Goal: Task Accomplishment & Management: Complete application form

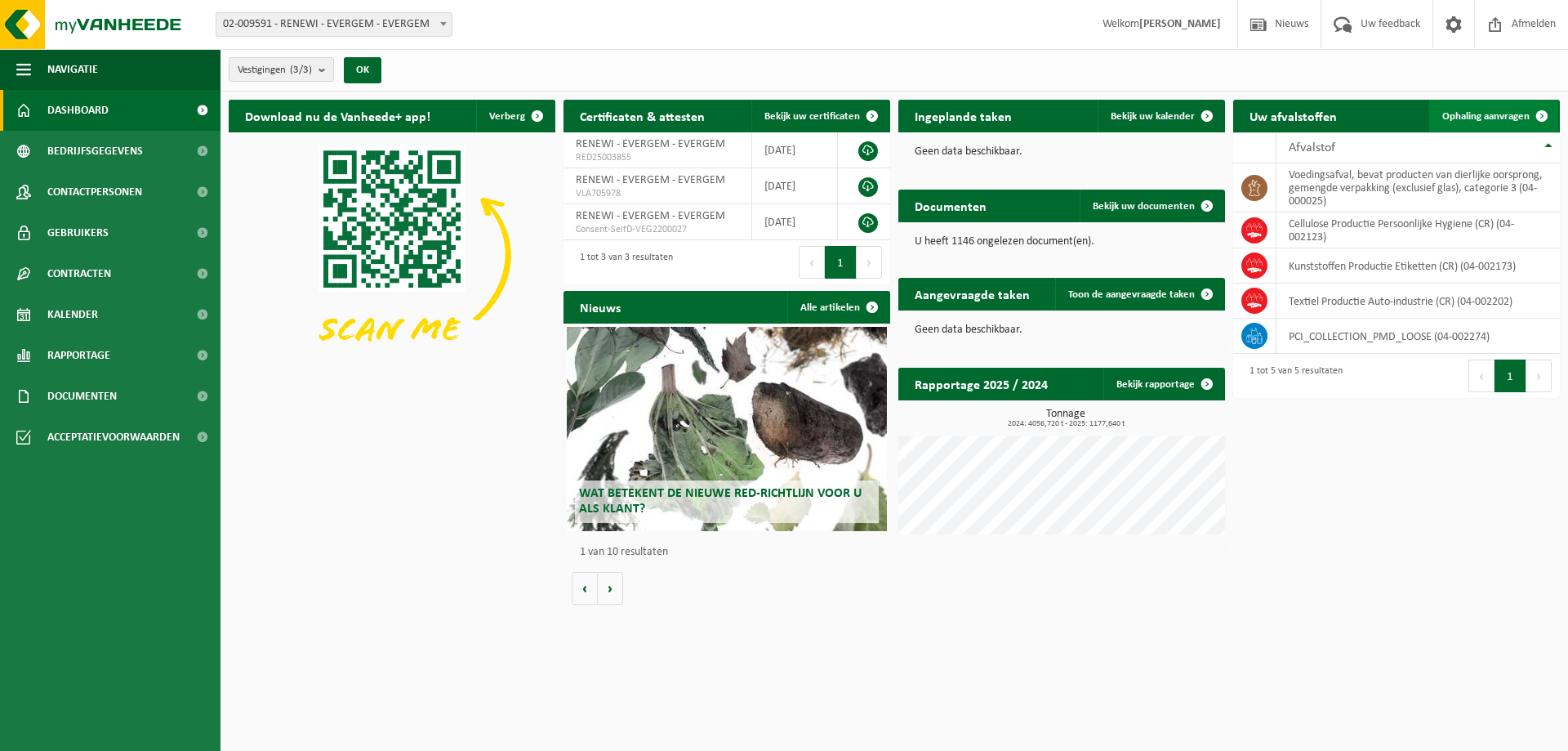
click at [1484, 118] on span "Ophaling aanvragen" at bounding box center [1487, 116] width 88 height 11
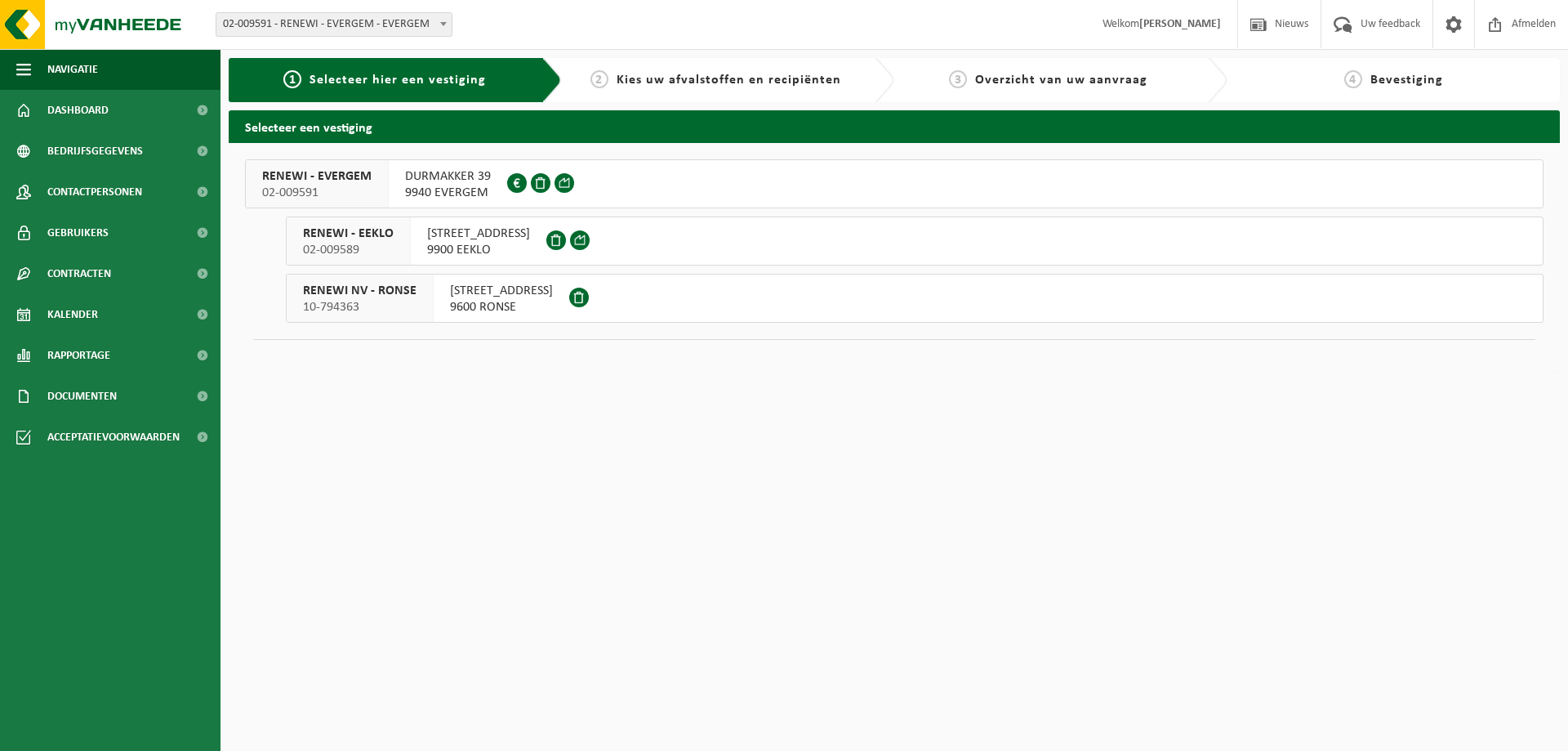
click at [414, 183] on span "DURMAKKER 39" at bounding box center [448, 176] width 86 height 16
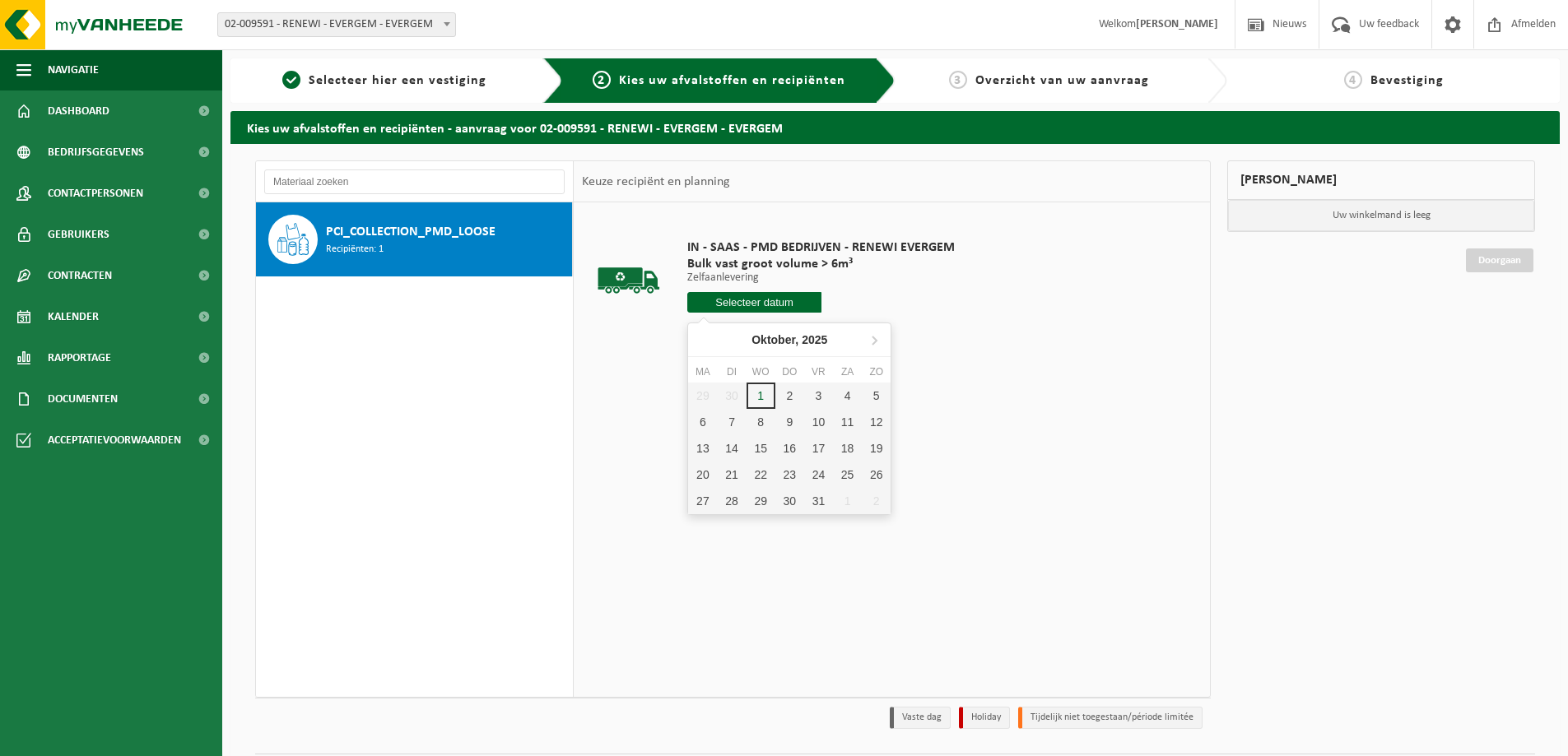
click at [761, 306] on input "text" at bounding box center [754, 302] width 134 height 21
click at [758, 393] on div "1" at bounding box center [761, 395] width 29 height 26
type input "Van 2025-10-01"
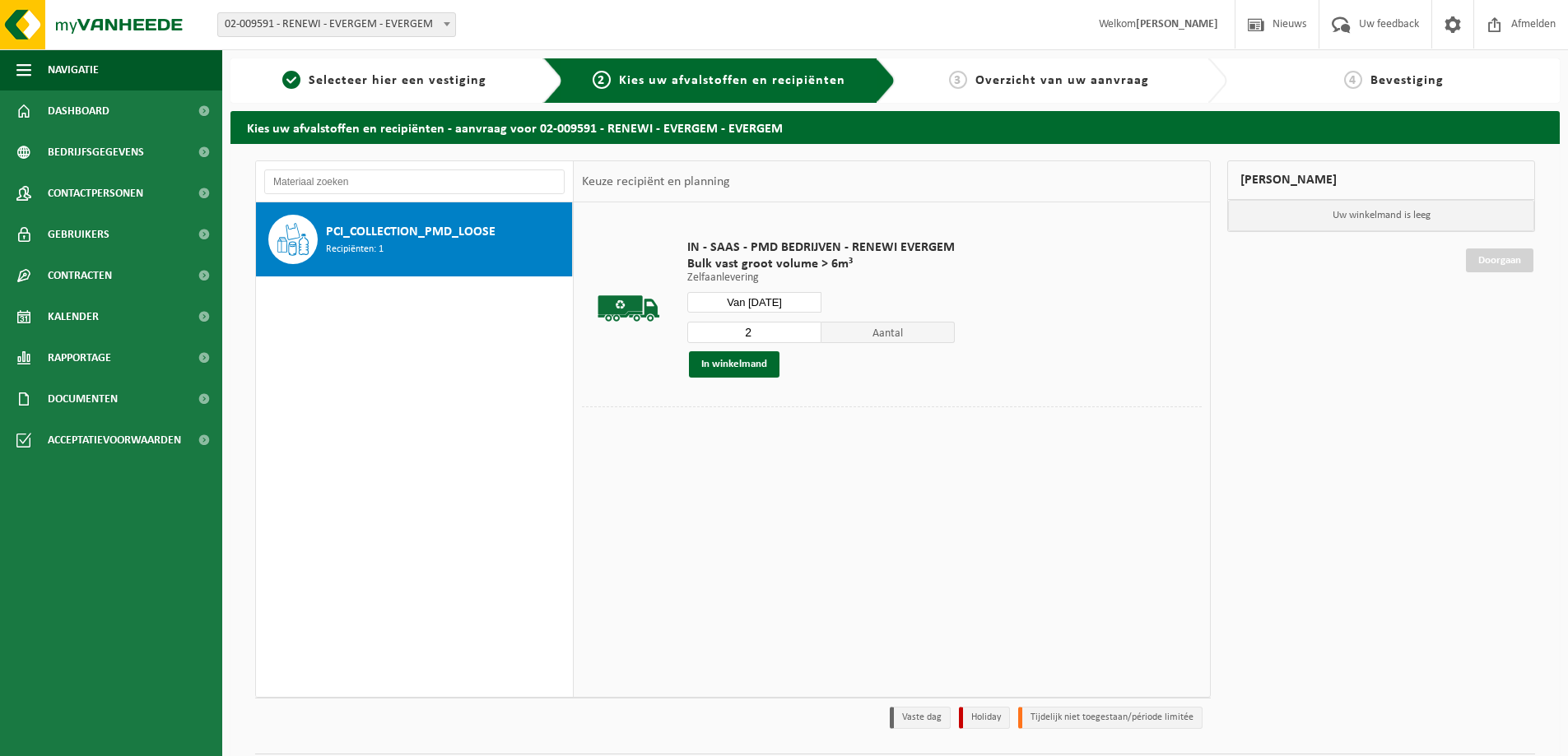
type input "2"
click at [806, 327] on input "2" at bounding box center [754, 332] width 134 height 22
click at [731, 360] on button "In winkelmand" at bounding box center [734, 364] width 90 height 26
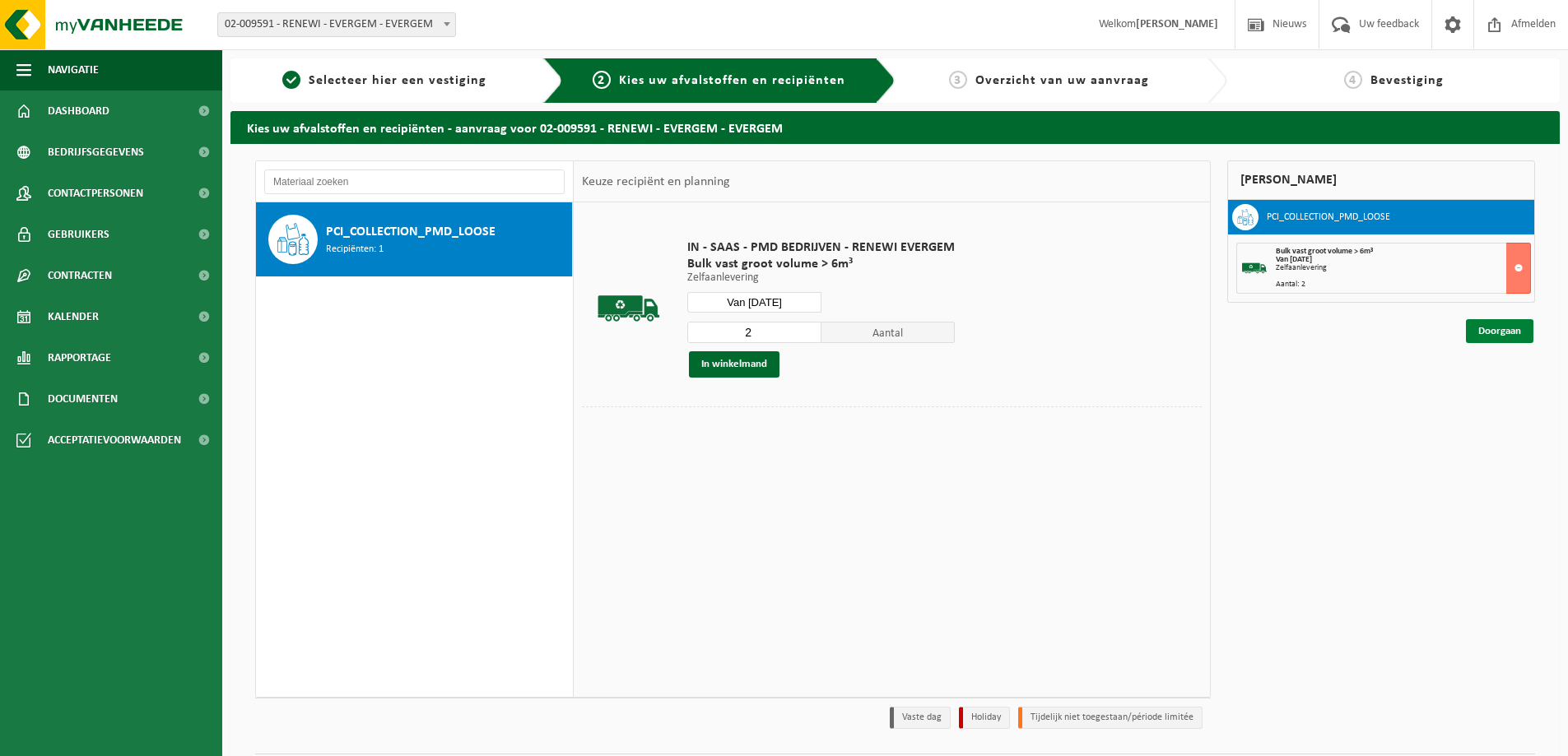
click at [1481, 334] on link "Doorgaan" at bounding box center [1499, 331] width 68 height 23
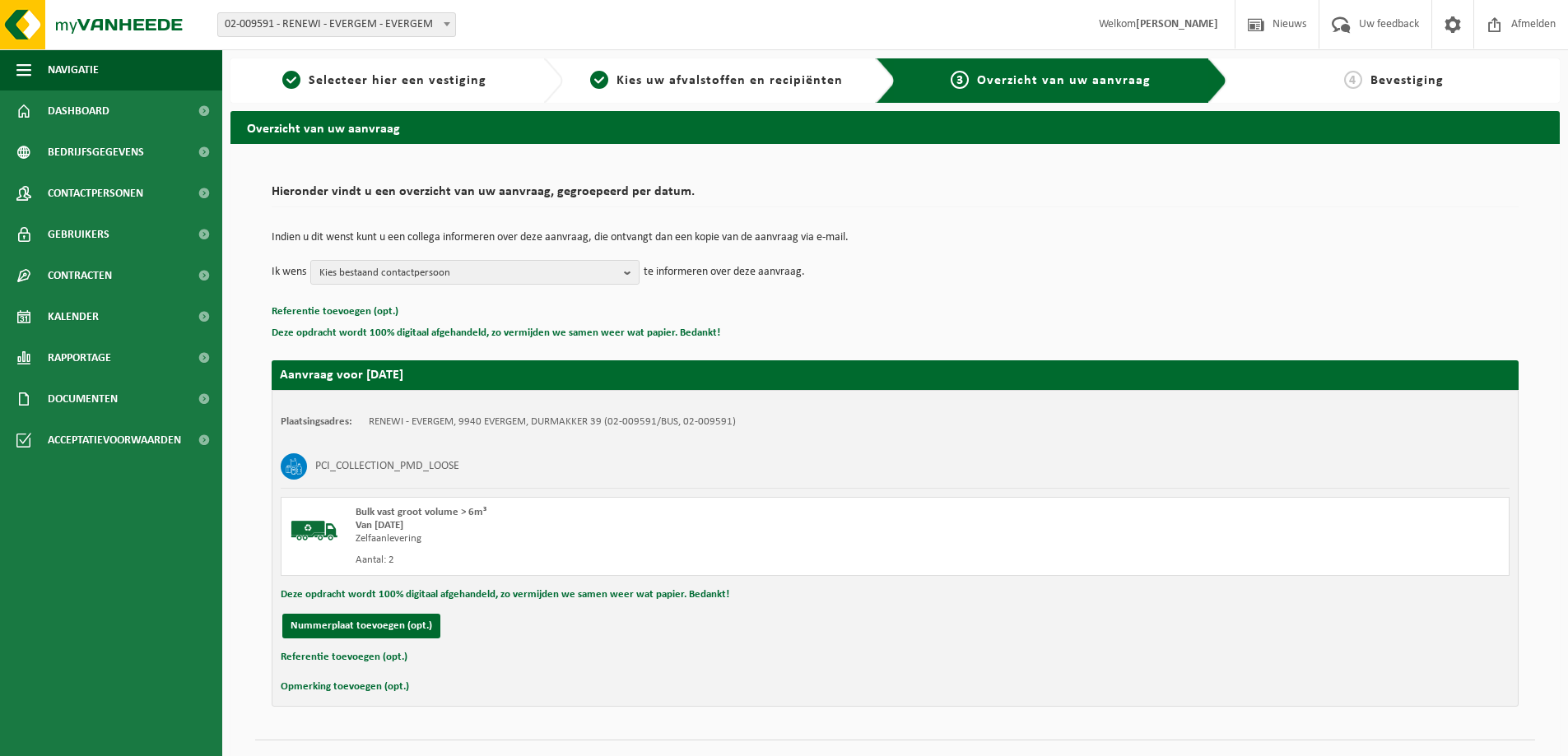
scroll to position [33, 0]
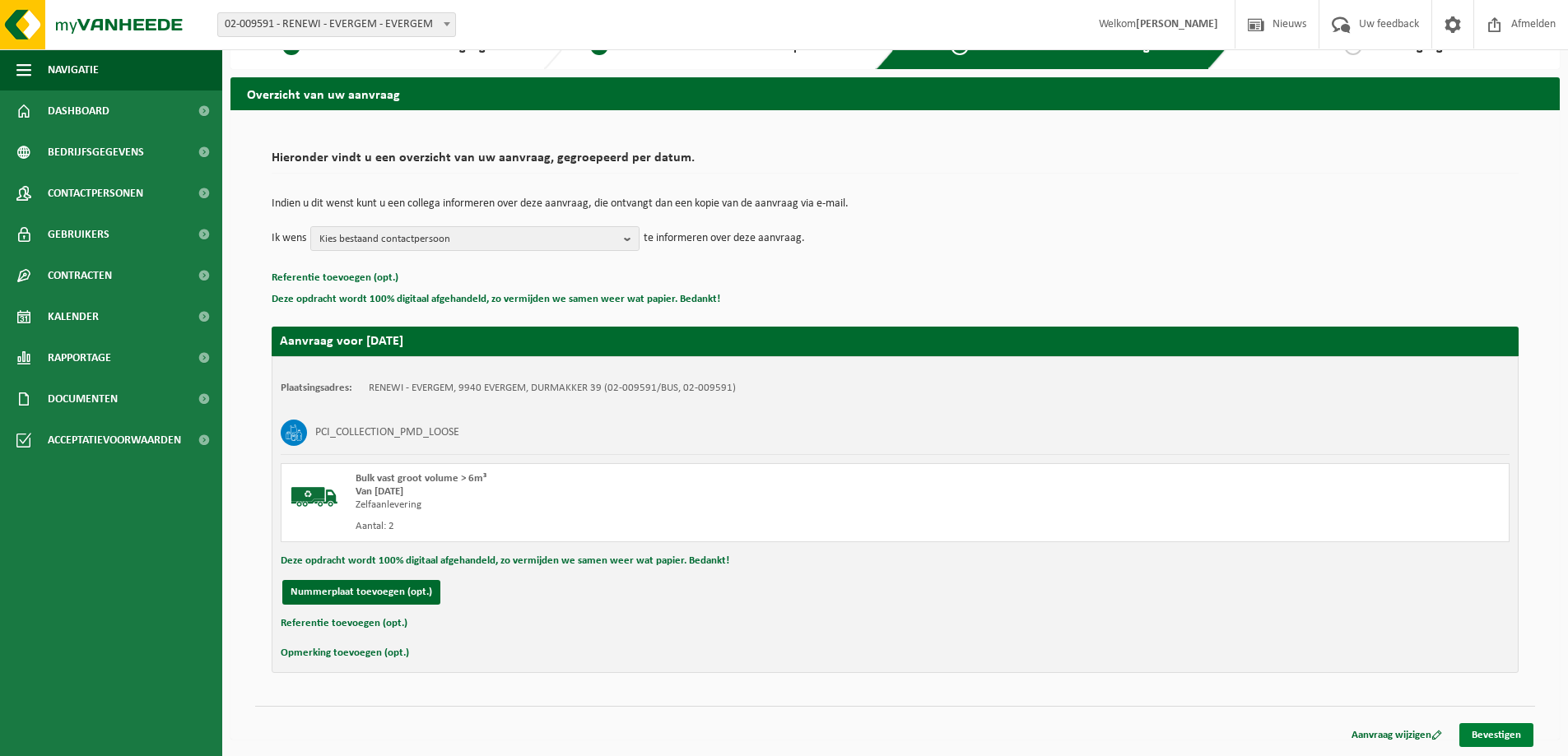
click at [1500, 728] on link "Bevestigen" at bounding box center [1496, 734] width 74 height 23
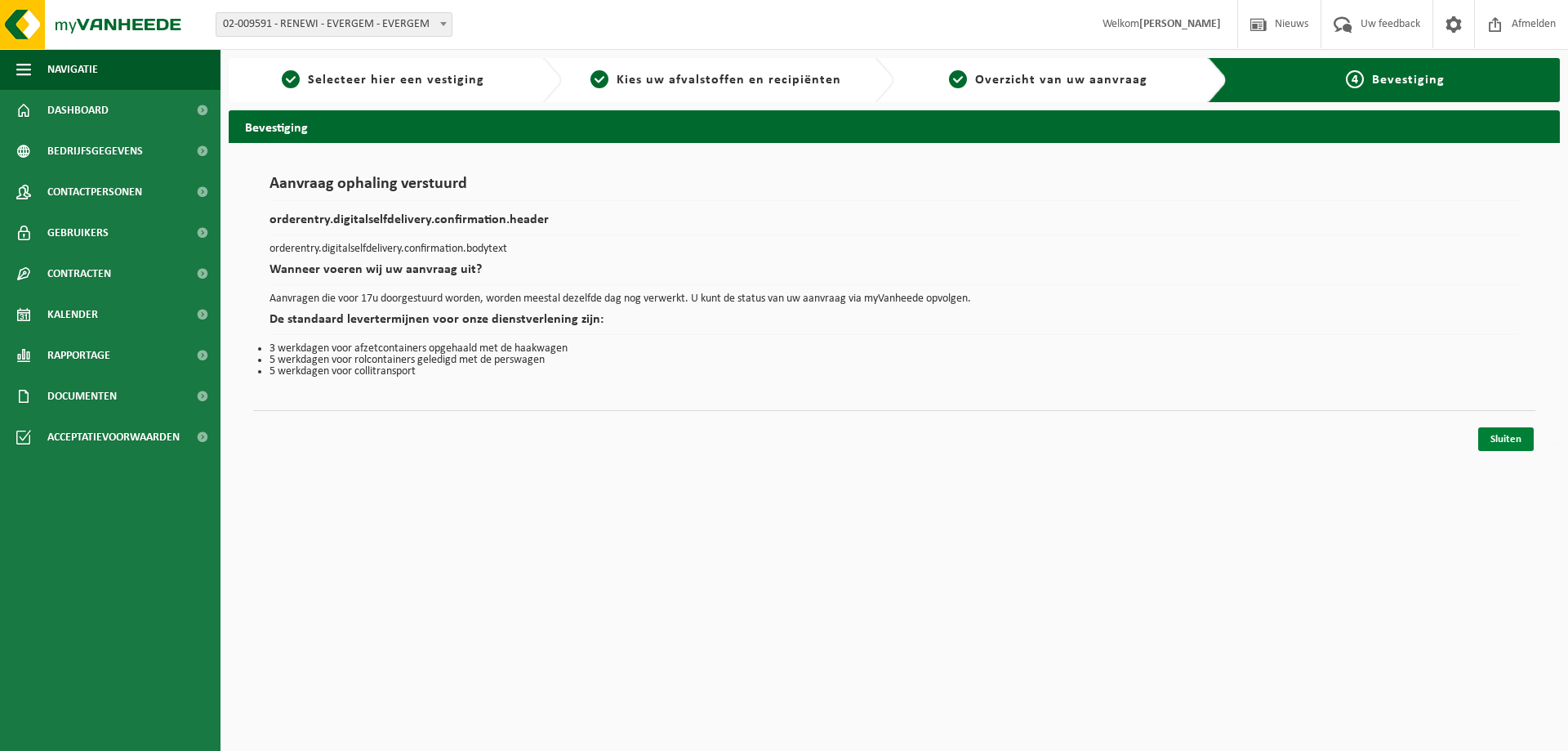
click at [1505, 441] on link "Sluiten" at bounding box center [1506, 439] width 55 height 23
